Goal: Navigation & Orientation: Find specific page/section

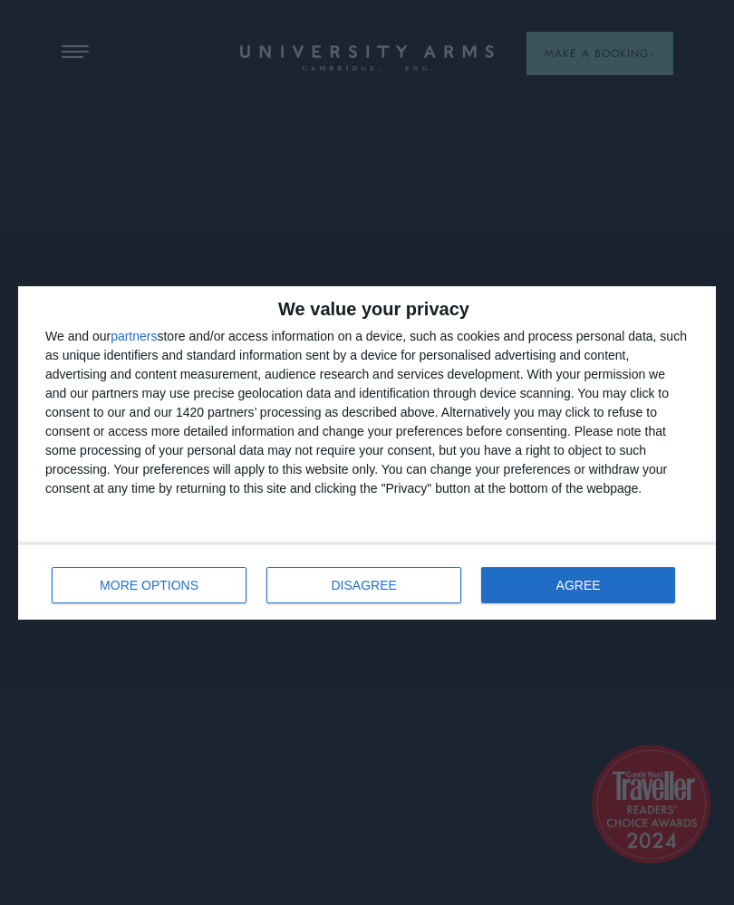
click at [612, 588] on button "AGREE" at bounding box center [578, 585] width 194 height 36
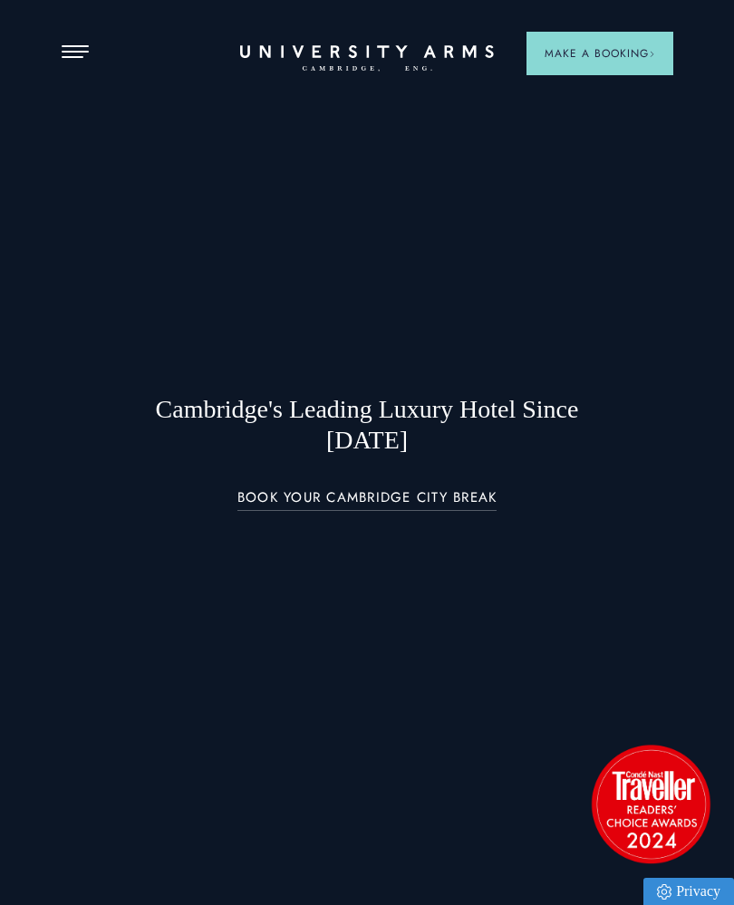
click at [636, 51] on span "Make a Booking" at bounding box center [599, 53] width 111 height 16
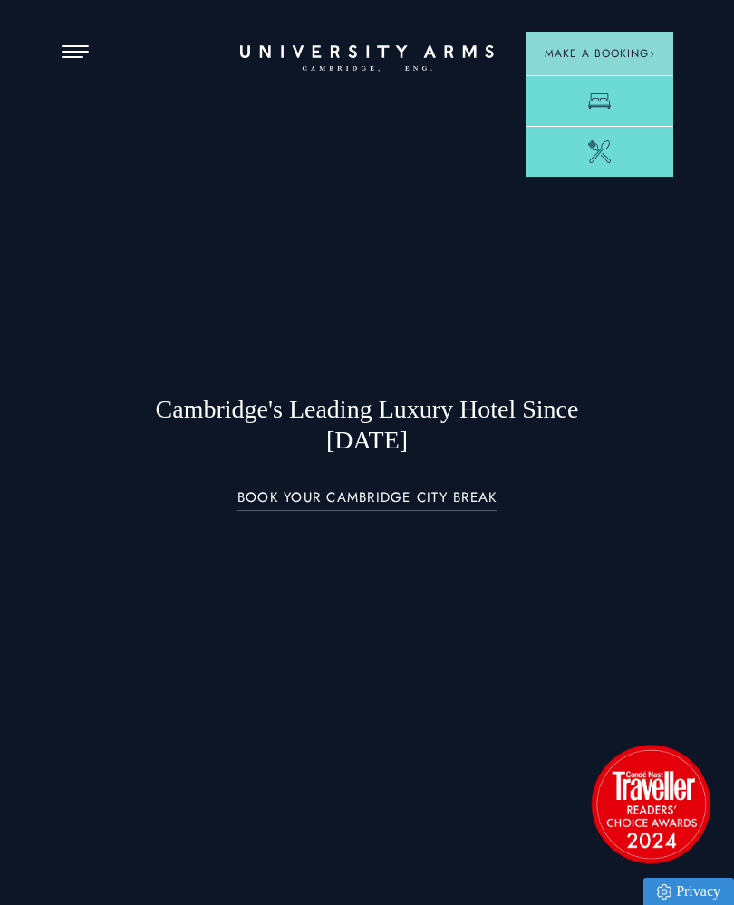
click at [78, 59] on button "Open Menu" at bounding box center [75, 52] width 27 height 14
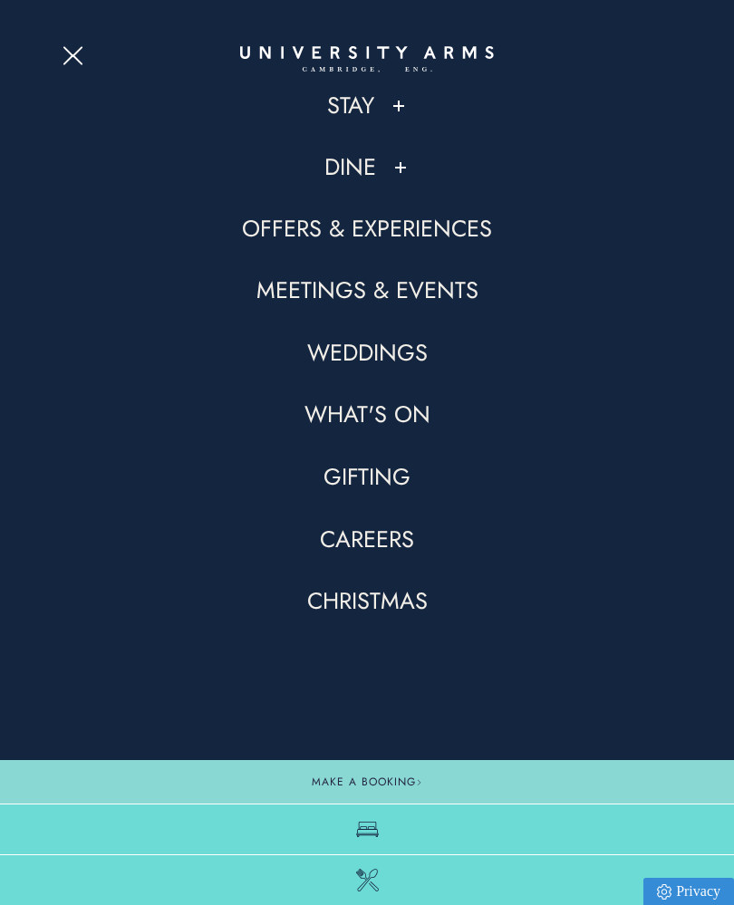
click at [396, 112] on button at bounding box center [398, 106] width 18 height 18
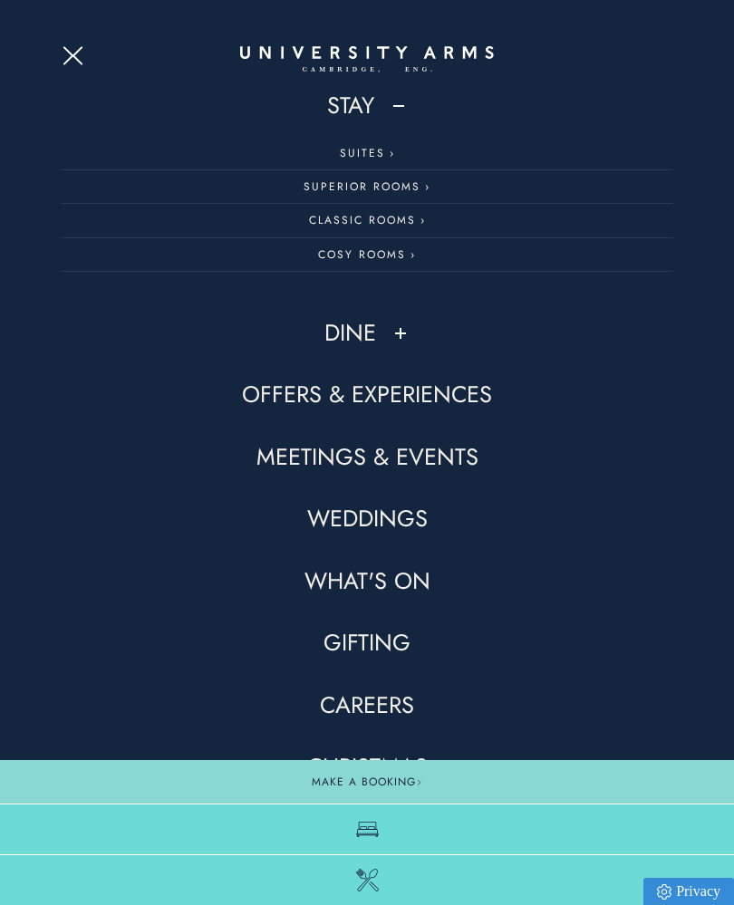
click at [351, 101] on link "Stay" at bounding box center [350, 106] width 47 height 31
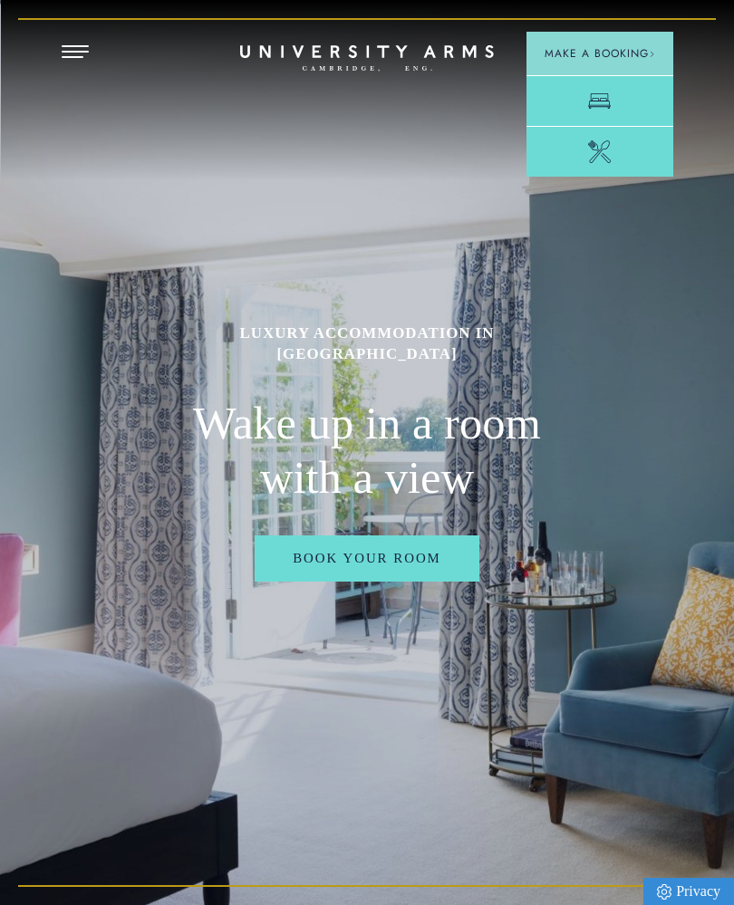
click at [635, 53] on span "Make a Booking" at bounding box center [599, 53] width 111 height 16
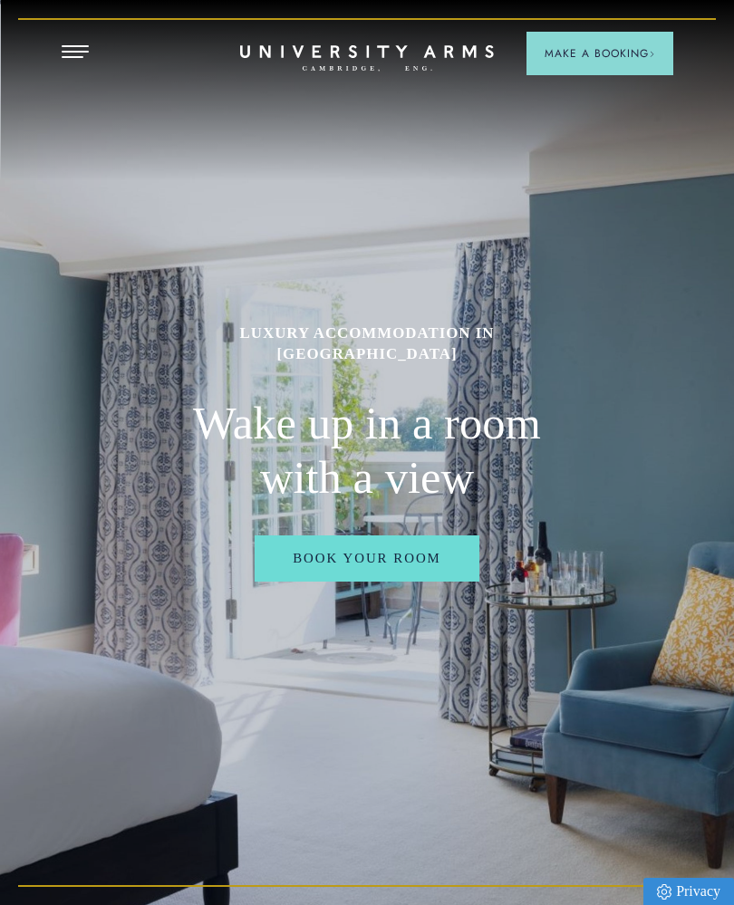
click at [420, 581] on link "Book Your Room" at bounding box center [367, 557] width 225 height 45
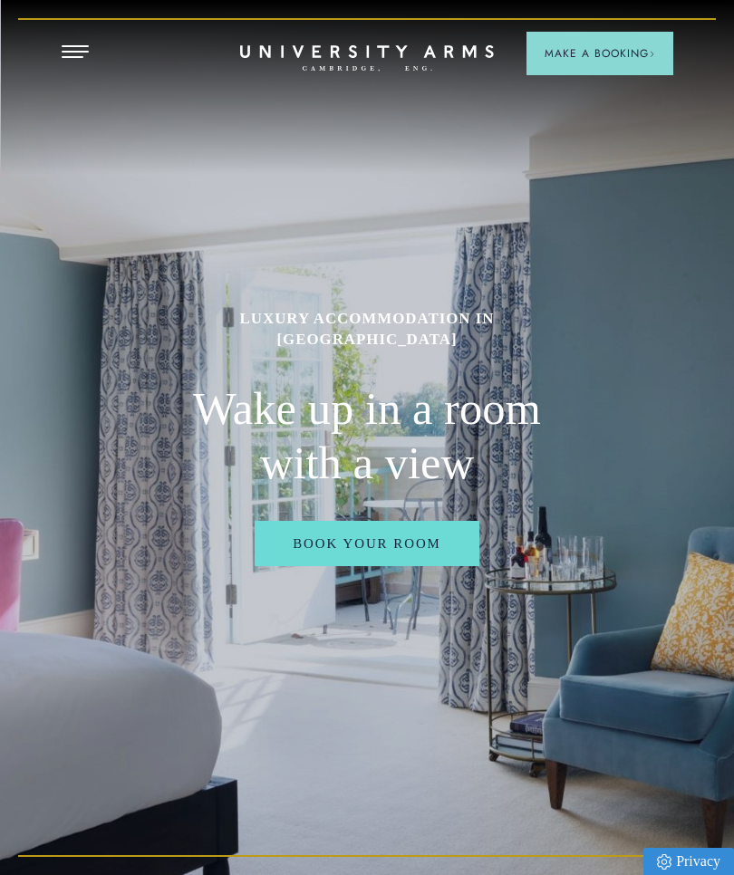
click at [77, 45] on span "Open Menu" at bounding box center [82, 46] width 14 height 2
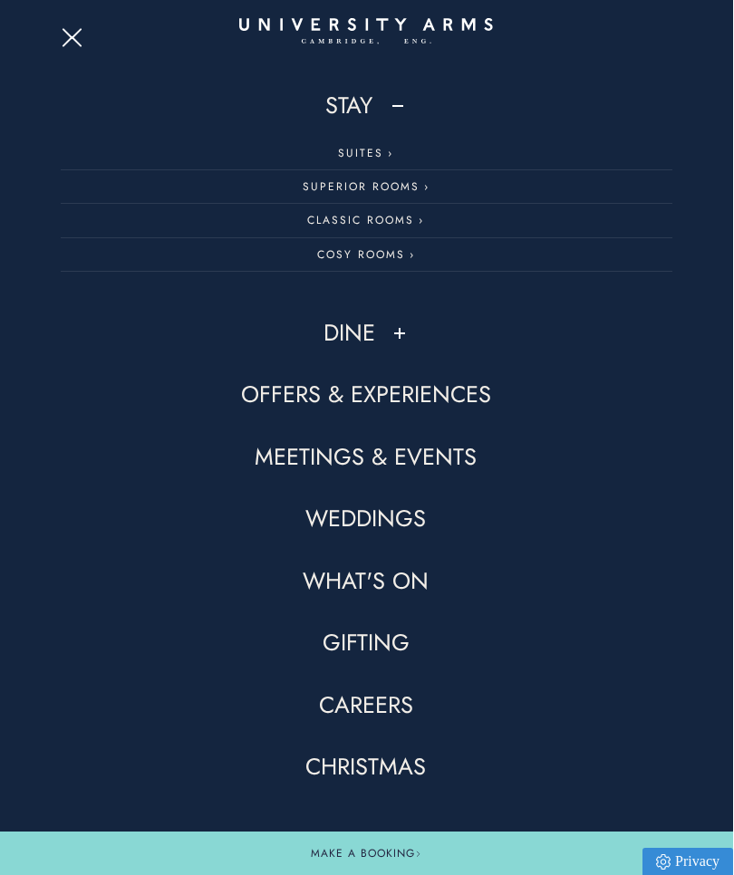
scroll to position [136, 1]
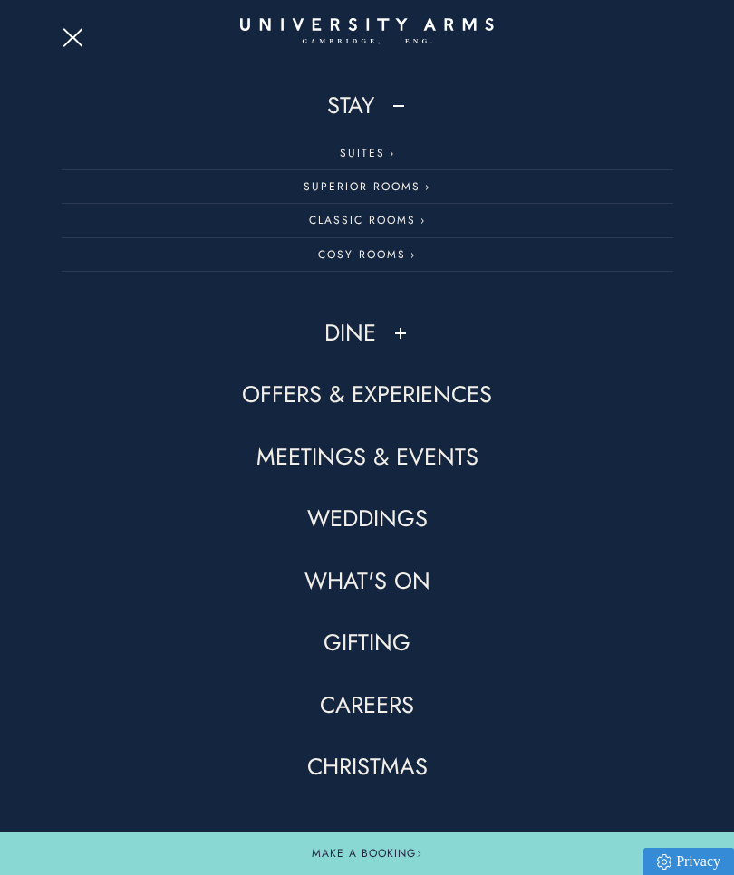
click at [370, 149] on link "Suites" at bounding box center [367, 154] width 611 height 34
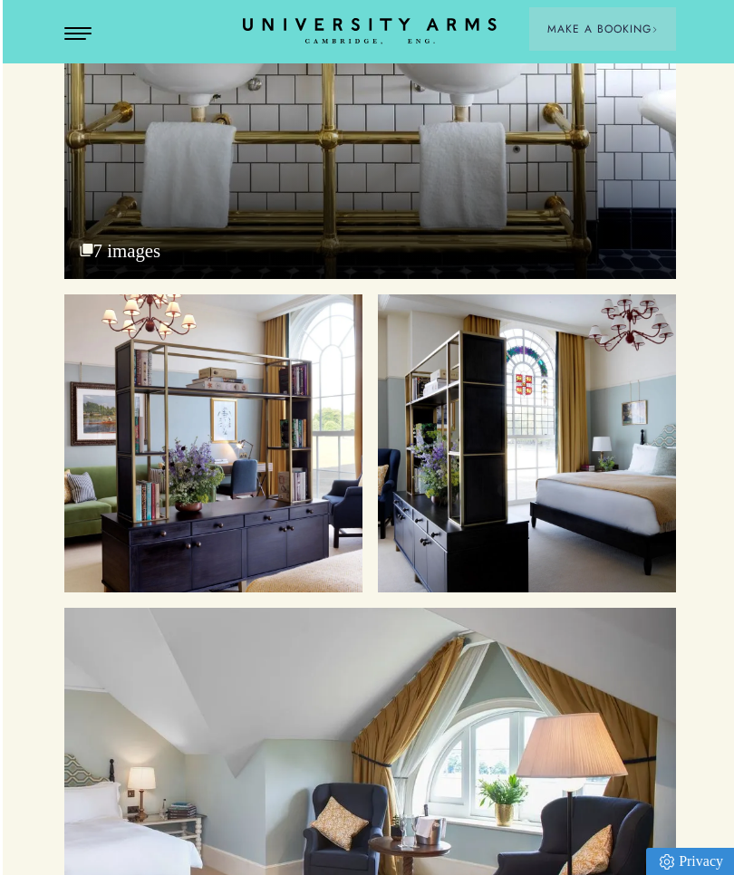
scroll to position [6445, 0]
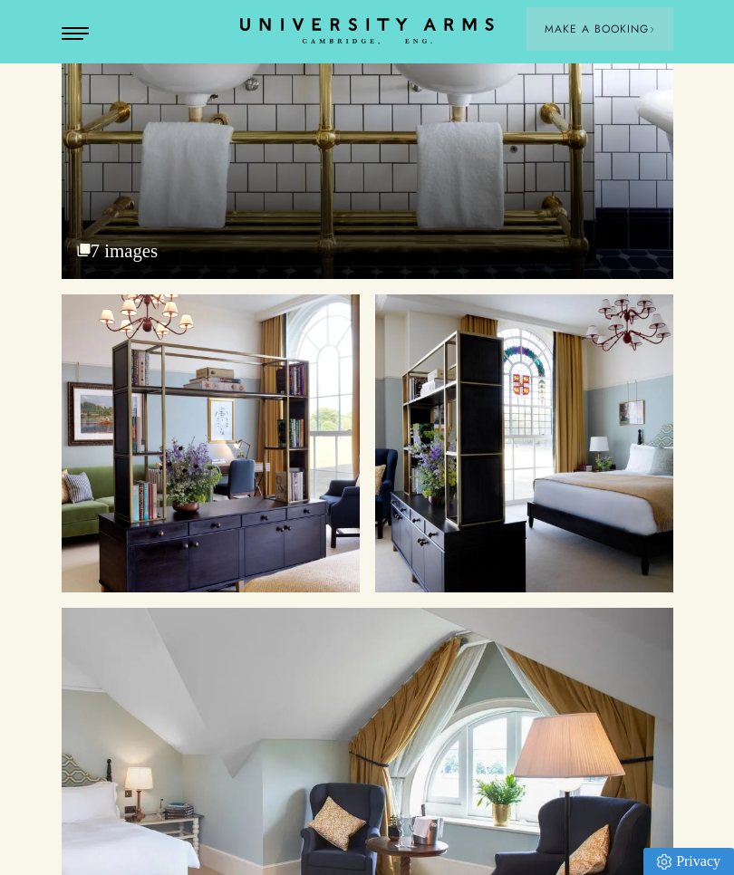
click at [68, 22] on header "Stay Suites Superior Rooms Classic Rooms Cosy Rooms Dine Restaurant Bar Afterno…" at bounding box center [367, 31] width 734 height 63
click at [72, 27] on span "Open Menu" at bounding box center [69, 28] width 14 height 2
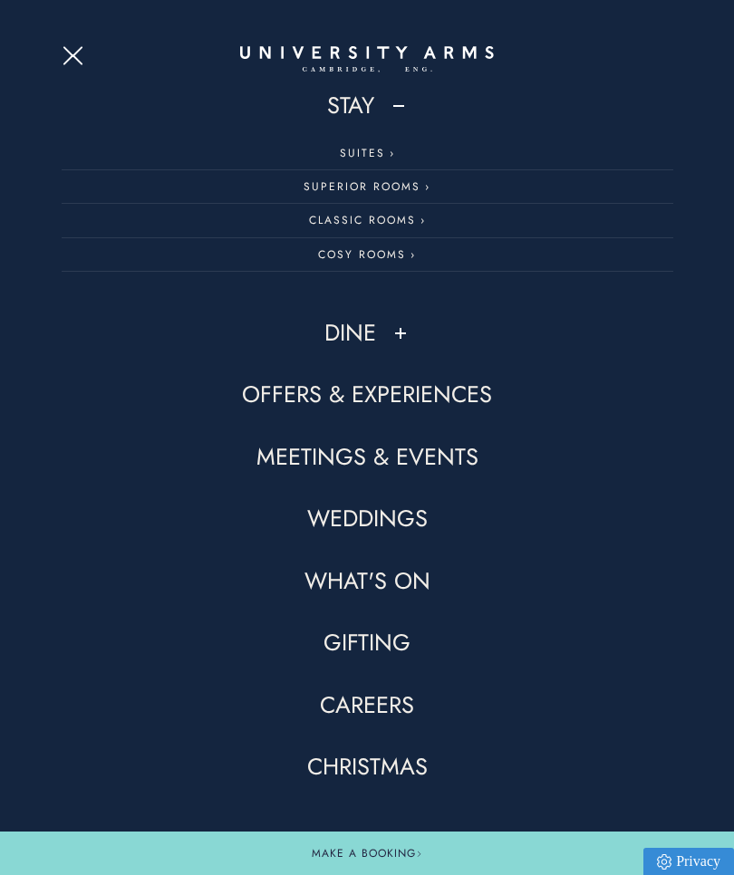
click at [346, 338] on link "Dine" at bounding box center [350, 333] width 52 height 31
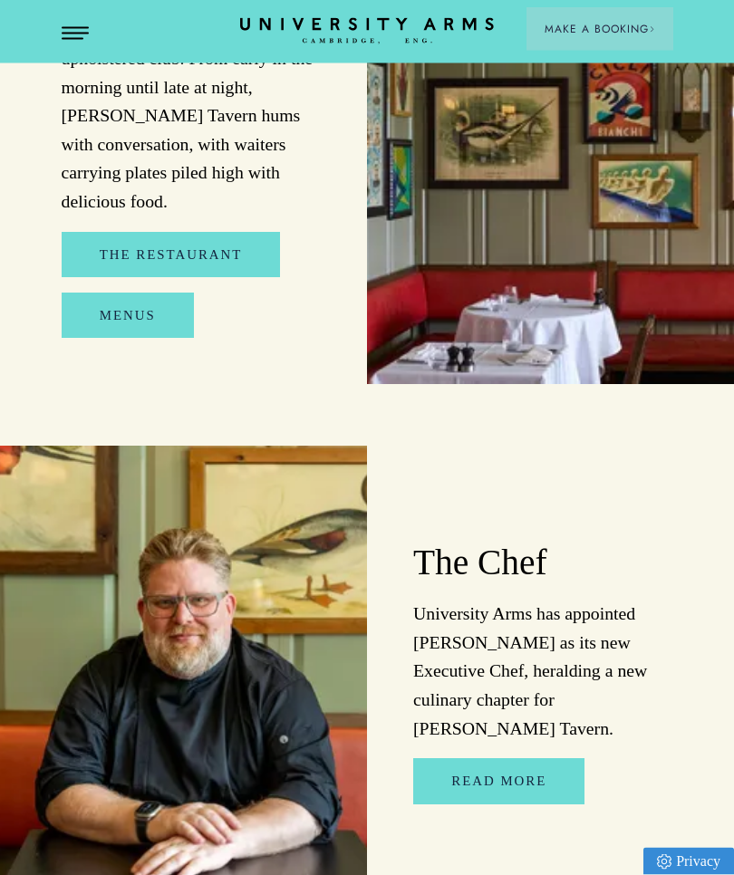
scroll to position [2115, 0]
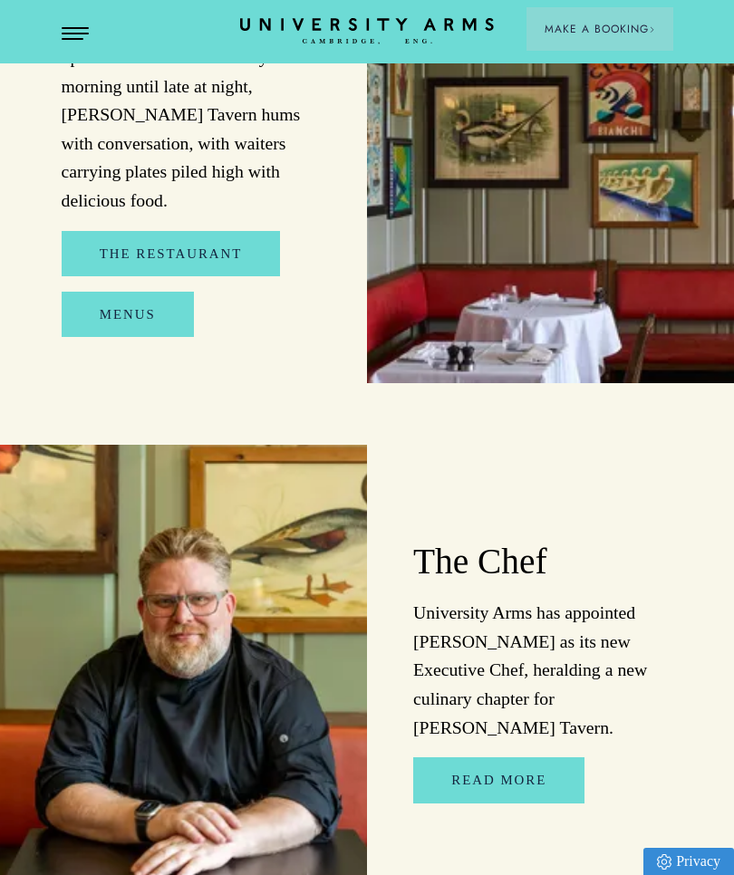
click at [112, 292] on link "Menus" at bounding box center [128, 314] width 132 height 45
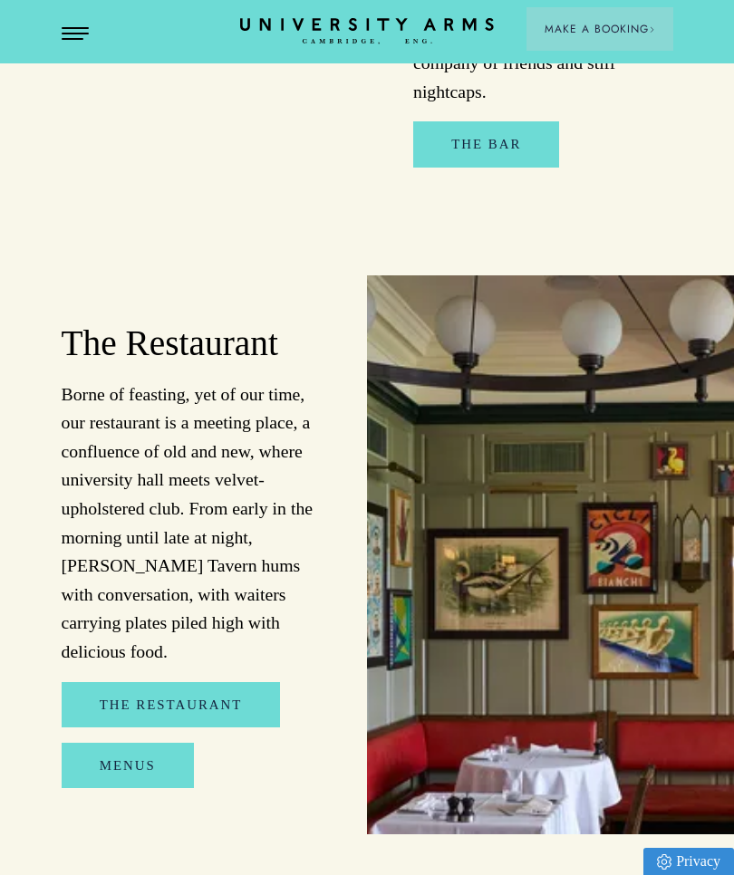
scroll to position [1667, 0]
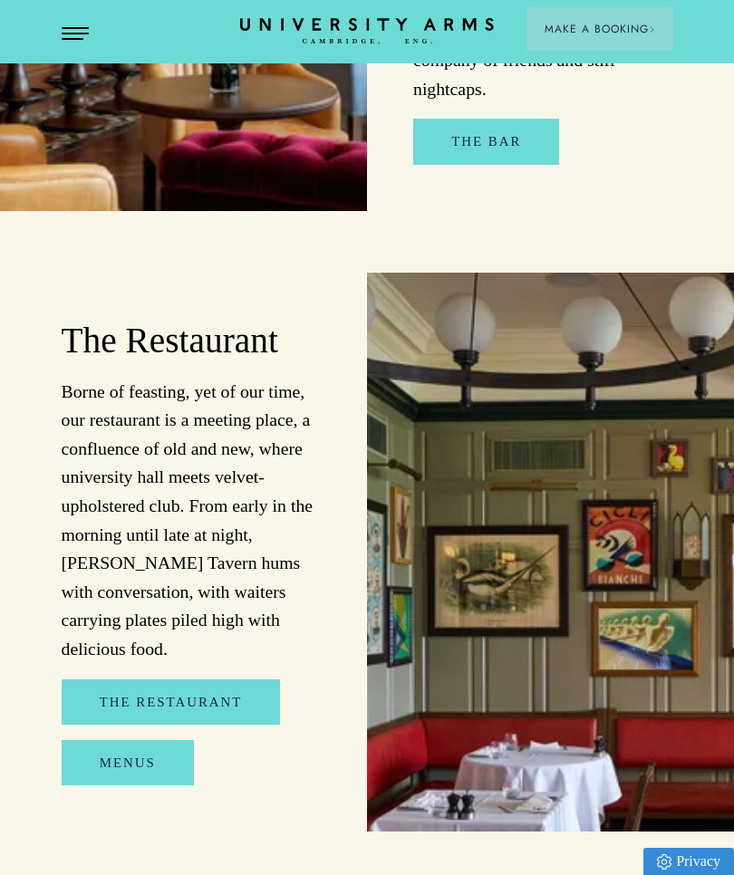
click at [96, 740] on link "Menus" at bounding box center [128, 762] width 132 height 45
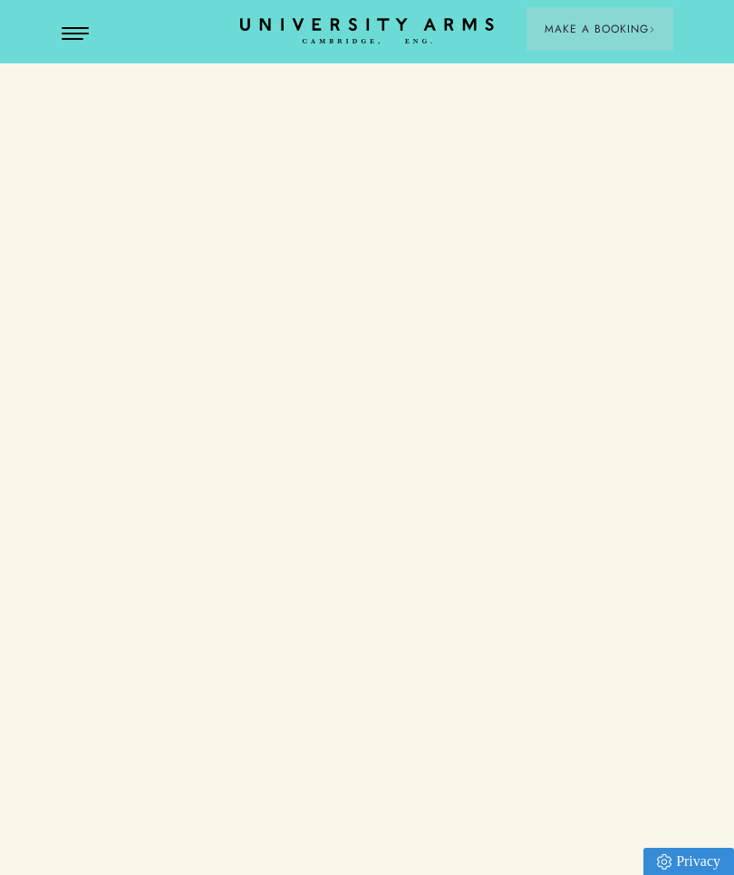
scroll to position [136, 1]
